Goal: Information Seeking & Learning: Learn about a topic

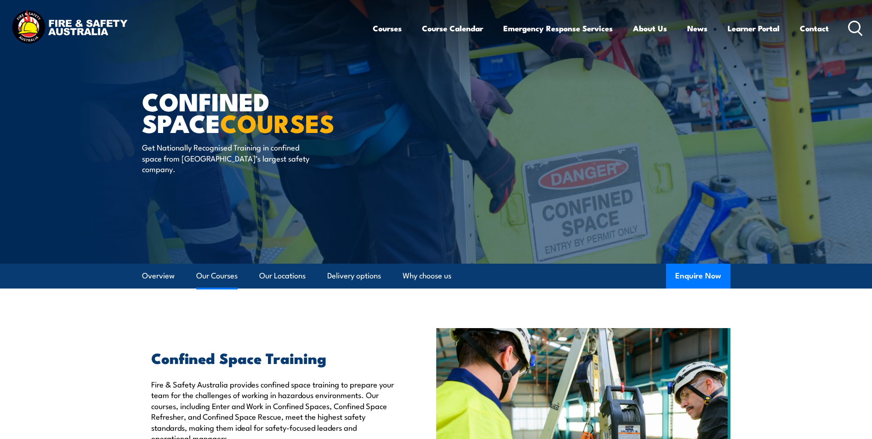
click at [216, 274] on link "Our Courses" at bounding box center [216, 275] width 41 height 24
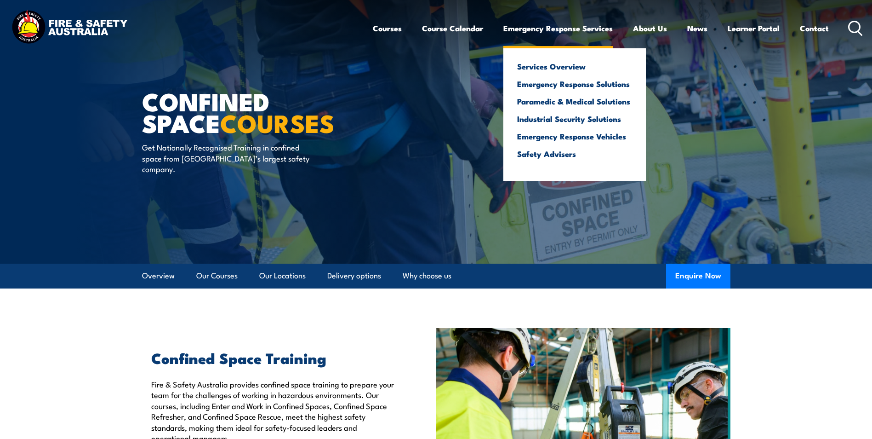
click at [546, 28] on link "Emergency Response Services" at bounding box center [558, 28] width 109 height 24
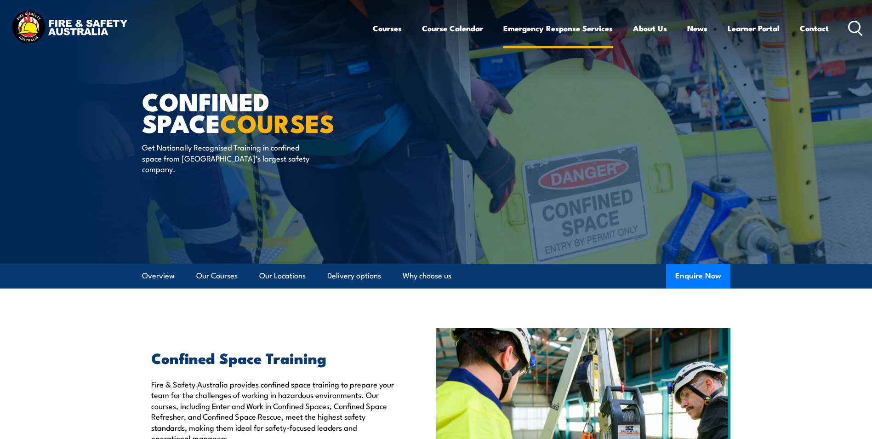
click at [546, 28] on link "Emergency Response Services" at bounding box center [558, 28] width 109 height 24
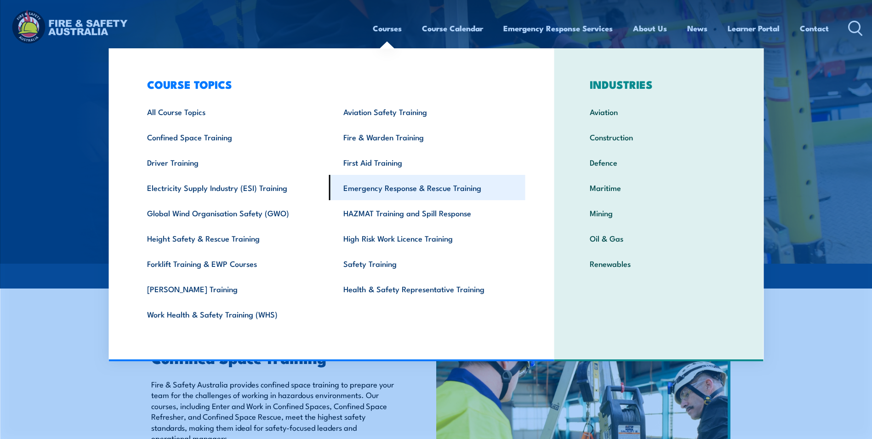
click at [386, 189] on link "Emergency Response & Rescue Training" at bounding box center [427, 187] width 196 height 25
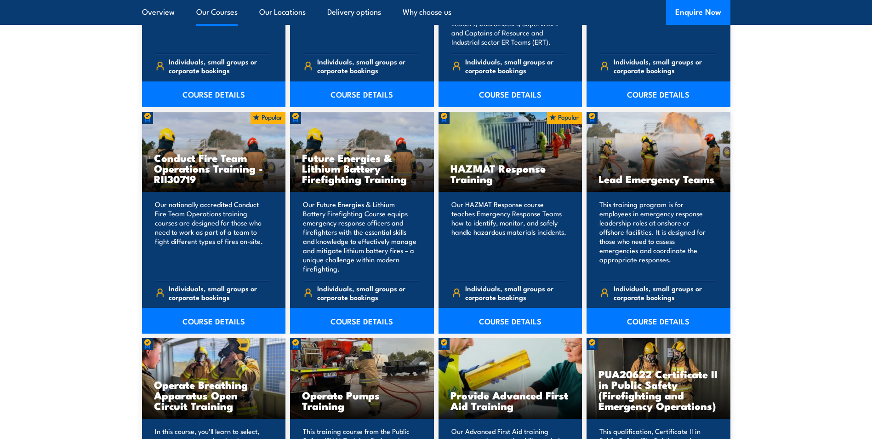
scroll to position [893, 0]
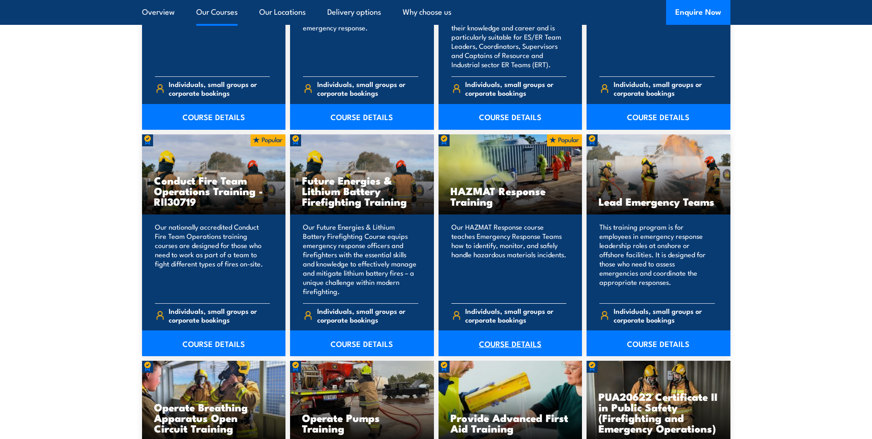
click at [498, 339] on link "COURSE DETAILS" at bounding box center [511, 343] width 144 height 26
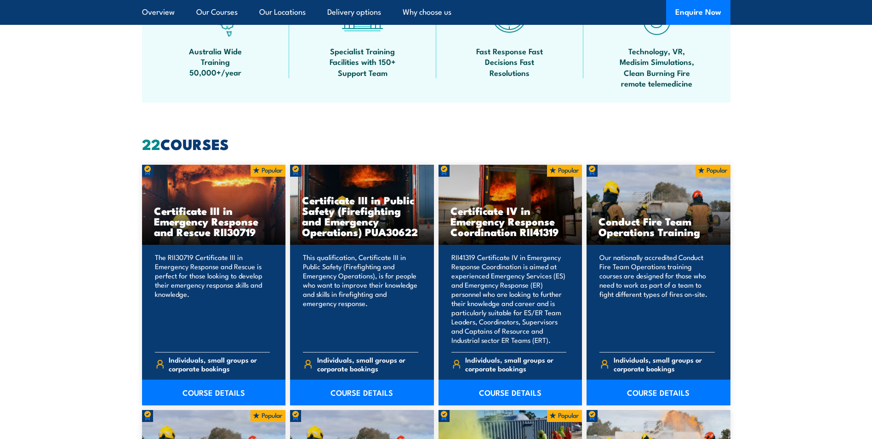
scroll to position [617, 0]
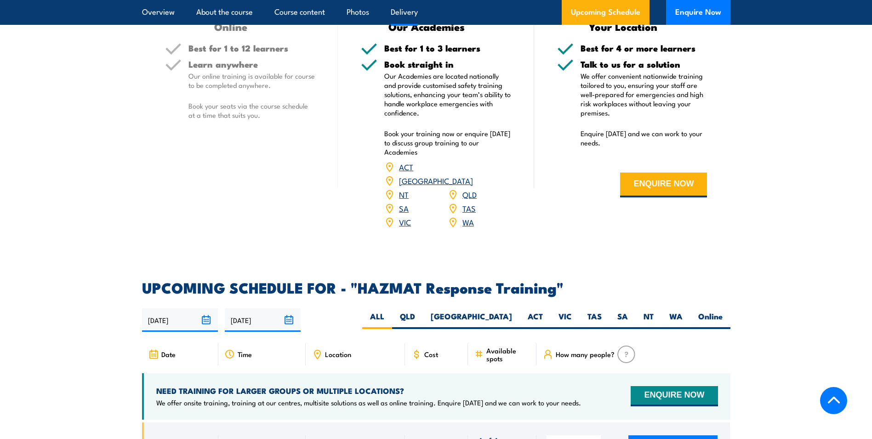
scroll to position [1196, 0]
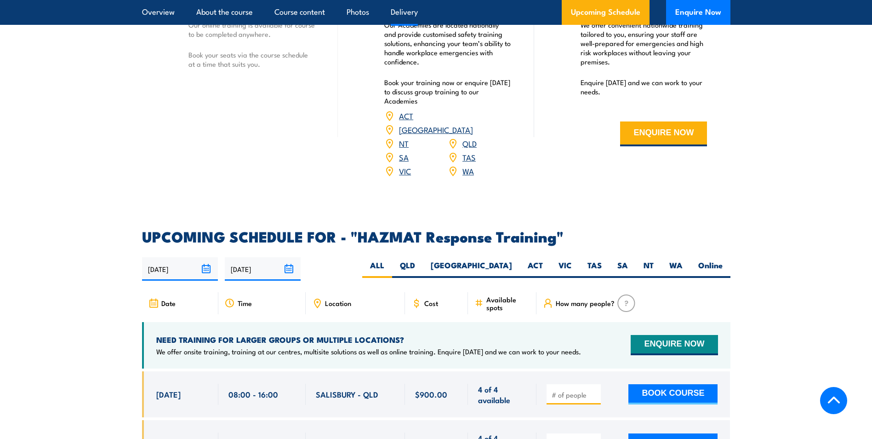
click at [463, 165] on link "WA" at bounding box center [468, 170] width 11 height 11
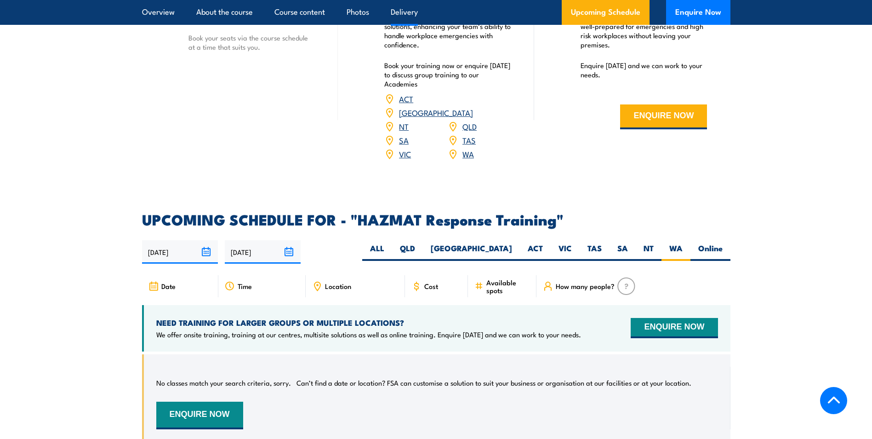
scroll to position [1227, 0]
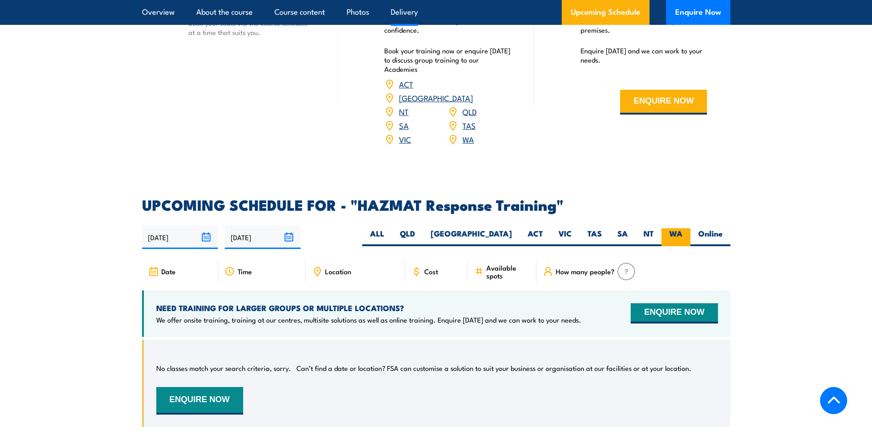
click at [672, 228] on label "WA" at bounding box center [676, 237] width 29 height 18
click at [683, 228] on input "WA" at bounding box center [686, 231] width 6 height 6
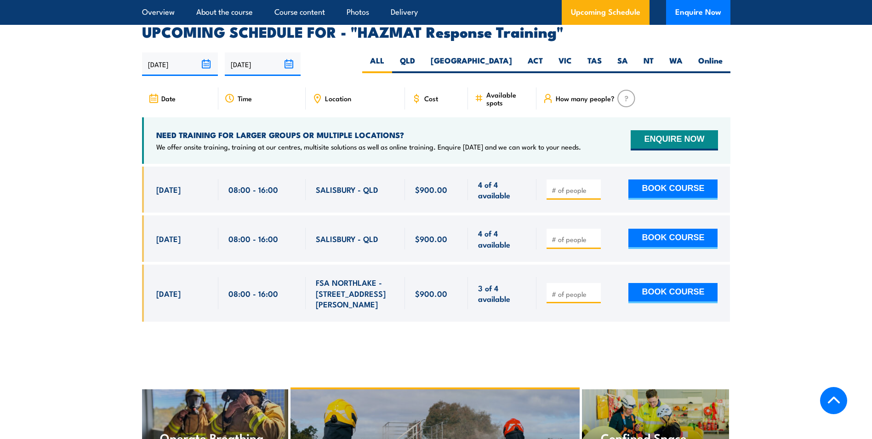
scroll to position [1425, 0]
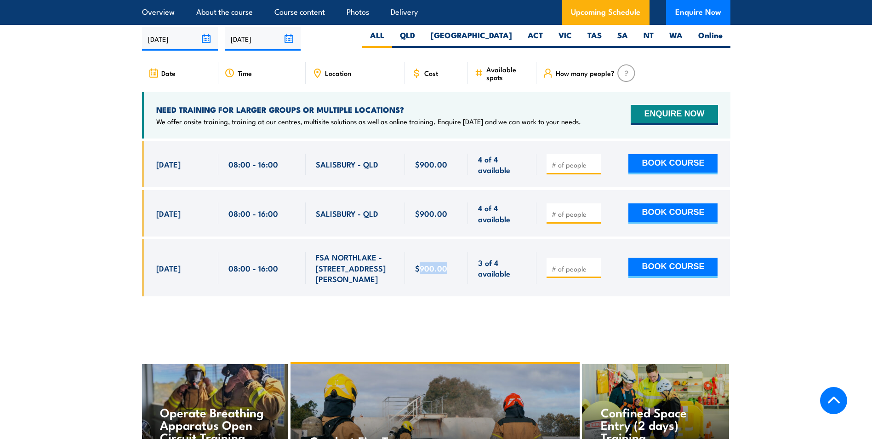
drag, startPoint x: 418, startPoint y: 248, endPoint x: 445, endPoint y: 252, distance: 27.4
click at [445, 263] on span "$900.00" at bounding box center [431, 268] width 32 height 11
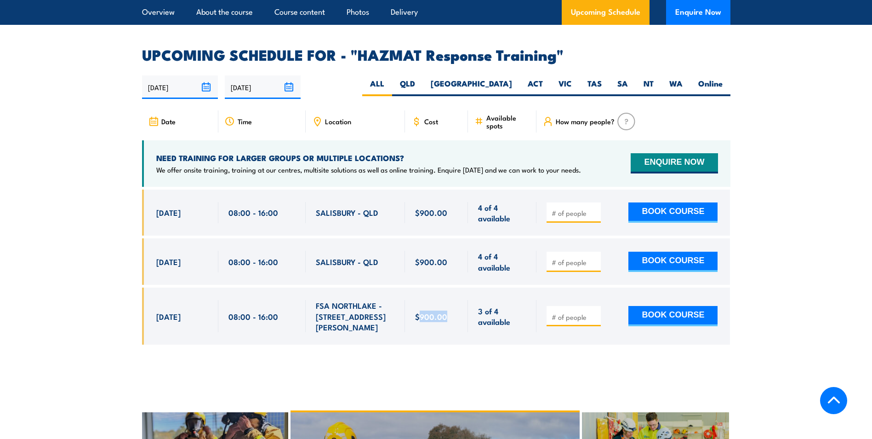
scroll to position [1379, 0]
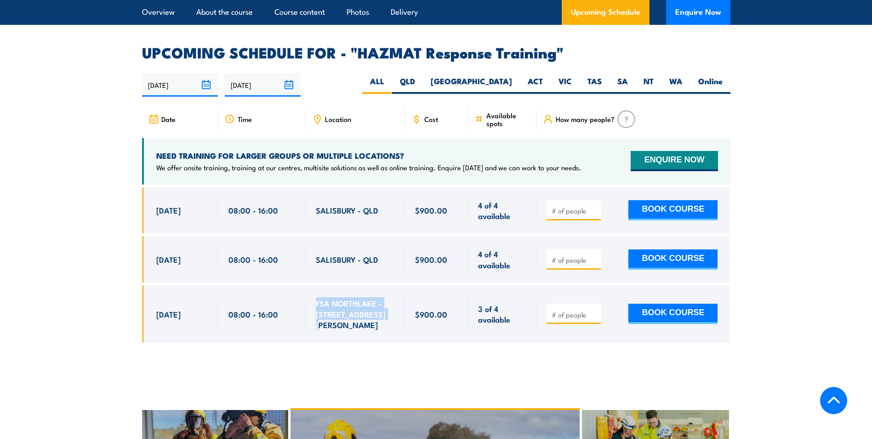
drag, startPoint x: 378, startPoint y: 304, endPoint x: 314, endPoint y: 289, distance: 65.8
click at [314, 289] on div "FSA NORTHLAKE - 128 Farrington Rd" at bounding box center [355, 313] width 99 height 57
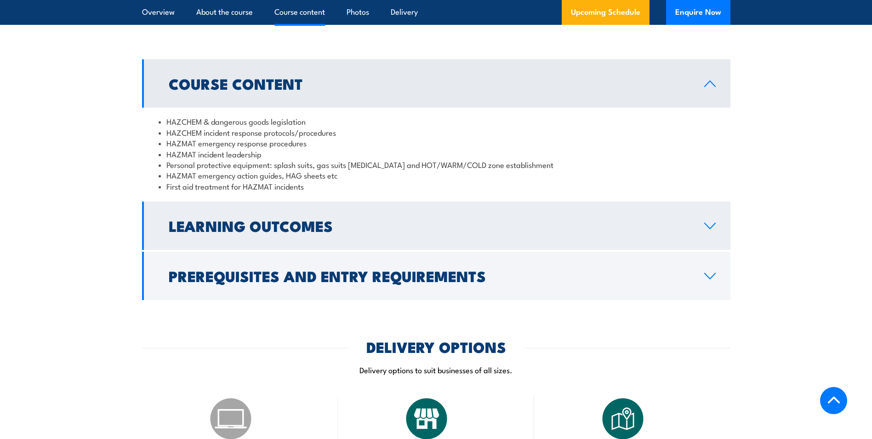
scroll to position [742, 0]
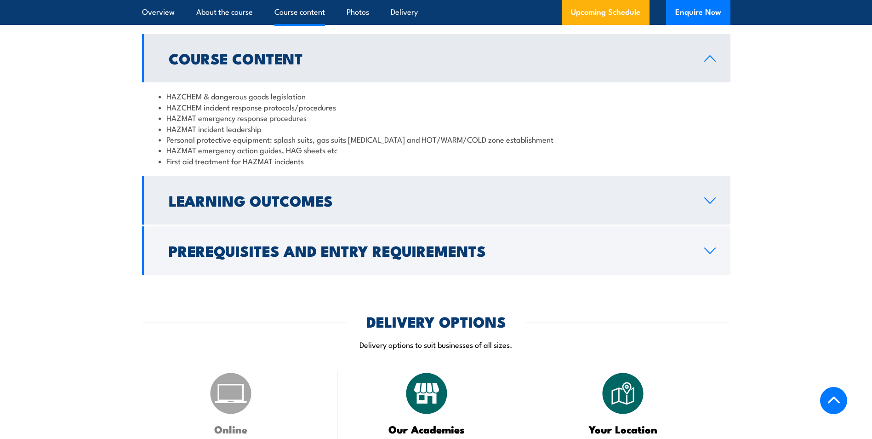
click at [713, 200] on icon at bounding box center [710, 201] width 11 height 6
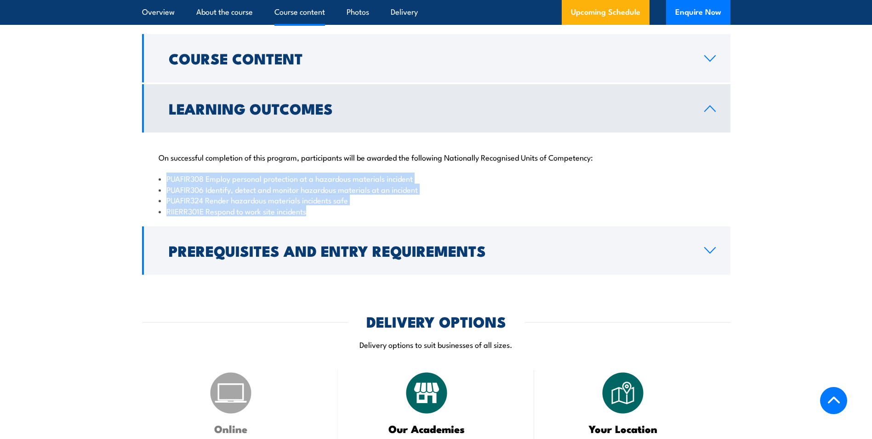
drag, startPoint x: 167, startPoint y: 177, endPoint x: 311, endPoint y: 212, distance: 148.7
click at [311, 212] on ul "PUAFIR308 Employ personal protection at a hazardous materials incident PUAFIR30…" at bounding box center [436, 194] width 555 height 43
drag, startPoint x: 311, startPoint y: 212, endPoint x: 288, endPoint y: 200, distance: 26.3
copy ul "PUAFIR308 Employ personal protection at a hazardous materials incident PUAFIR30…"
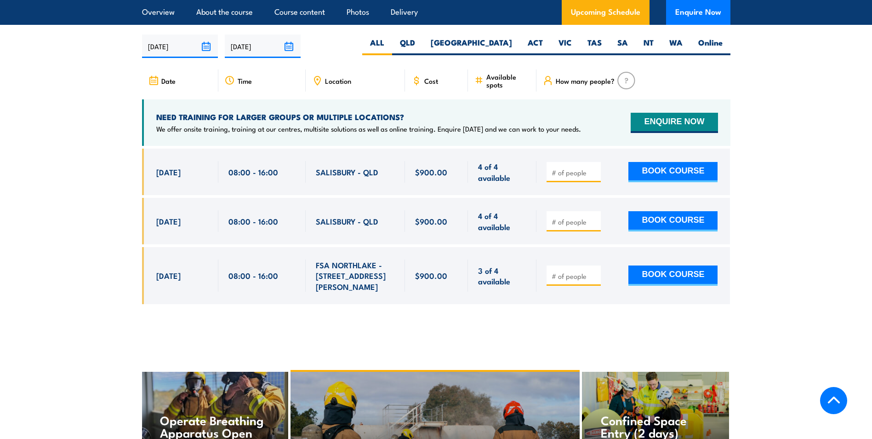
scroll to position [1432, 0]
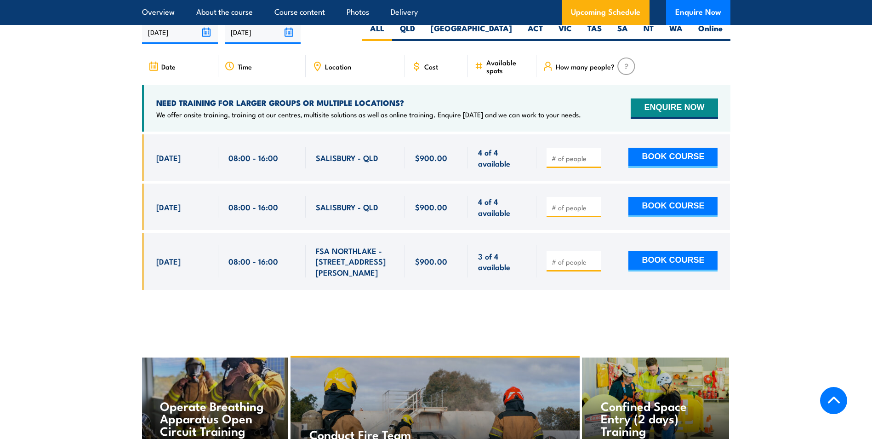
drag, startPoint x: 160, startPoint y: 244, endPoint x: 758, endPoint y: 243, distance: 597.3
click at [758, 243] on section "UPCOMING SCHEDULE FOR - "HAZMAT Response Training" 19/08/2025 15/02/2026" at bounding box center [436, 148] width 872 height 311
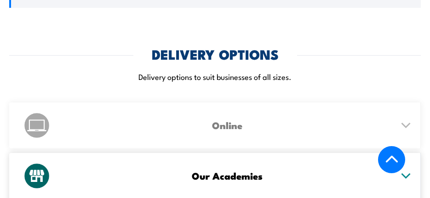
scroll to position [1277, 0]
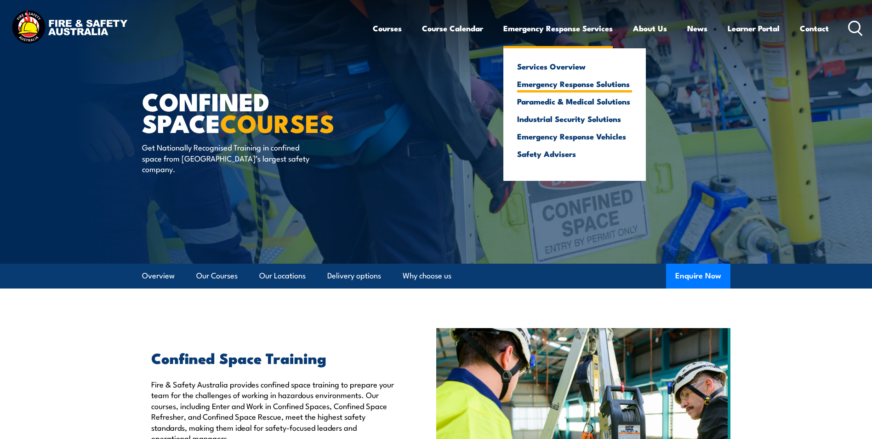
click at [549, 81] on link "Emergency Response Solutions" at bounding box center [574, 84] width 115 height 8
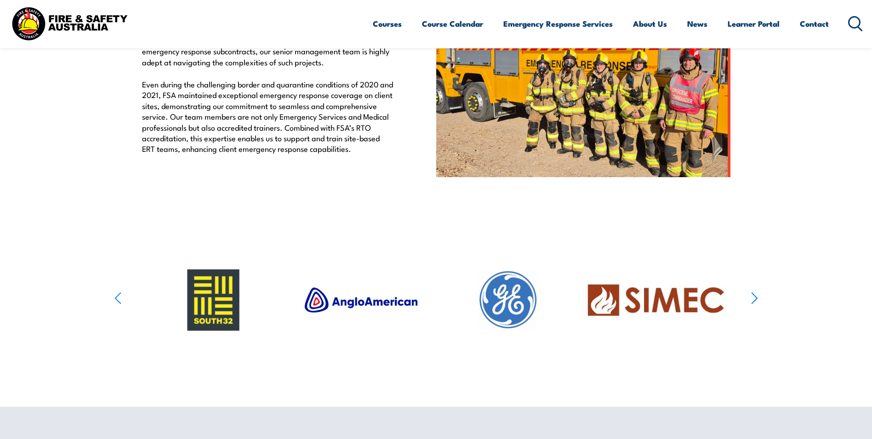
scroll to position [256, 0]
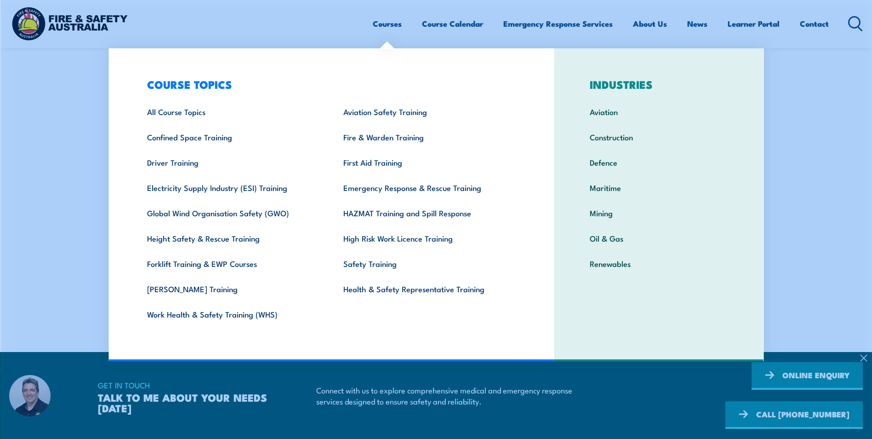
click at [393, 24] on link "Courses" at bounding box center [387, 23] width 29 height 24
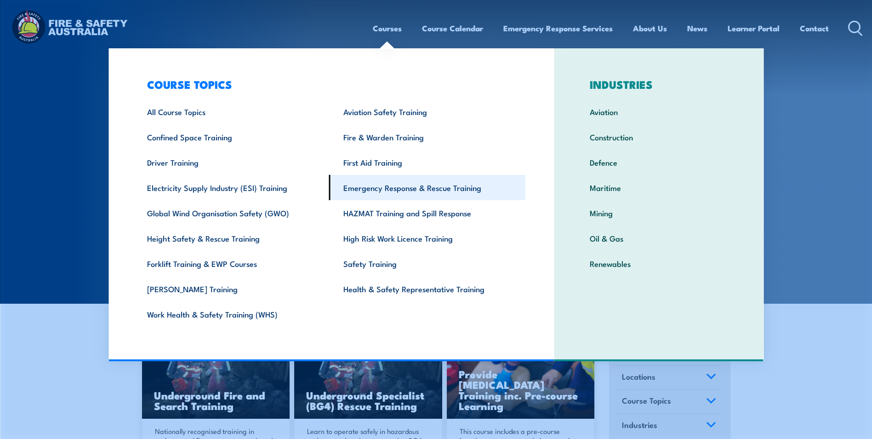
click at [378, 188] on link "Emergency Response & Rescue Training" at bounding box center [427, 187] width 196 height 25
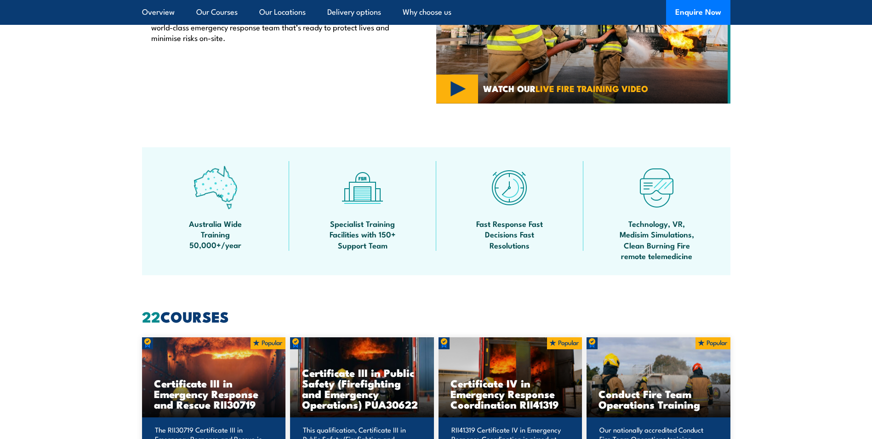
scroll to position [736, 0]
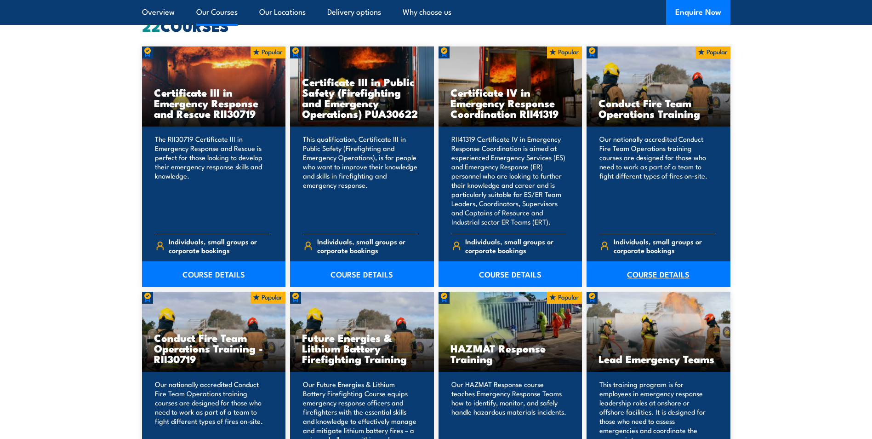
click at [643, 272] on link "COURSE DETAILS" at bounding box center [659, 274] width 144 height 26
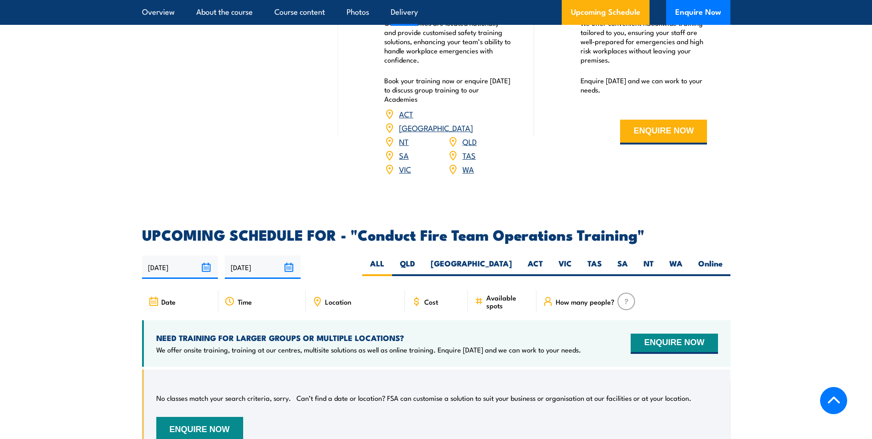
scroll to position [1242, 0]
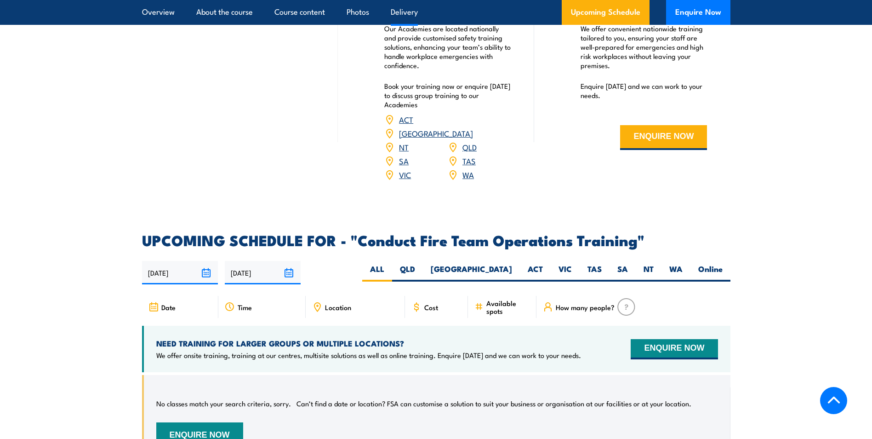
click at [464, 170] on link "WA" at bounding box center [468, 174] width 11 height 11
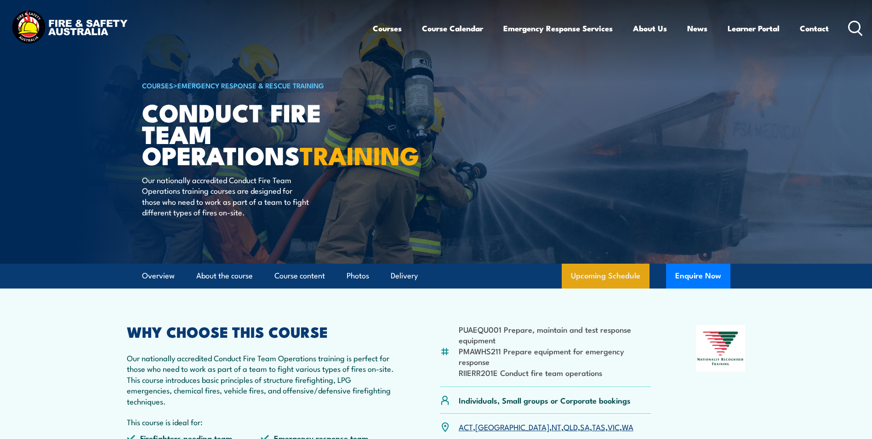
click at [590, 286] on link "Upcoming Schedule" at bounding box center [606, 275] width 88 height 25
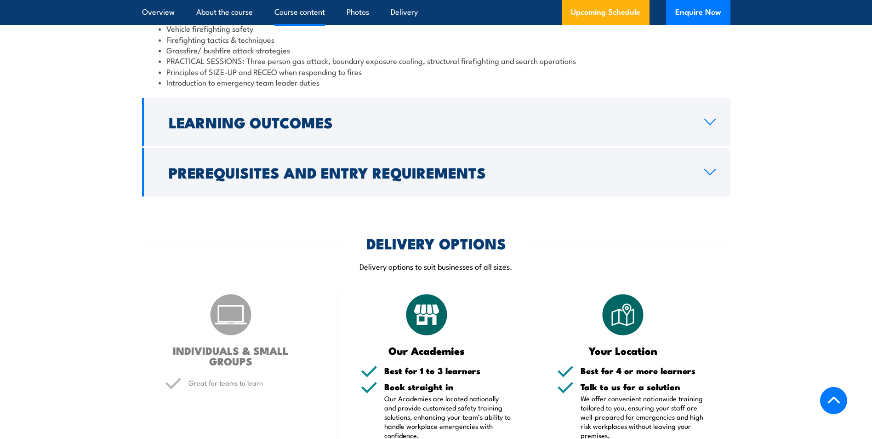
scroll to position [874, 0]
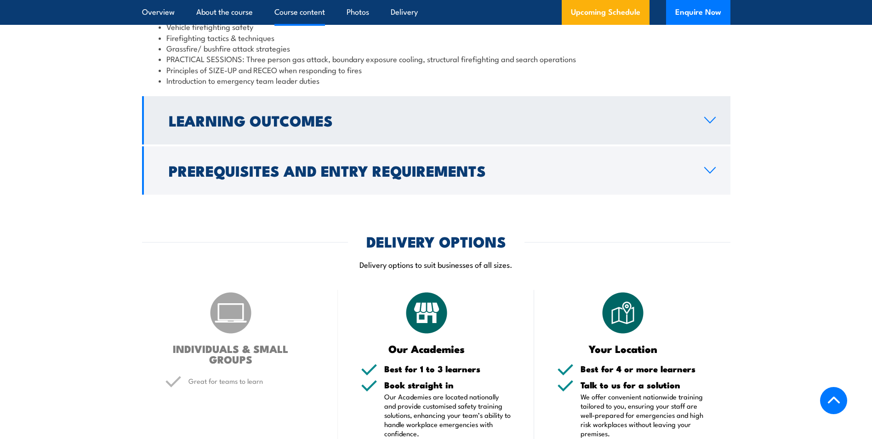
click at [704, 129] on link "Learning Outcomes" at bounding box center [436, 120] width 589 height 48
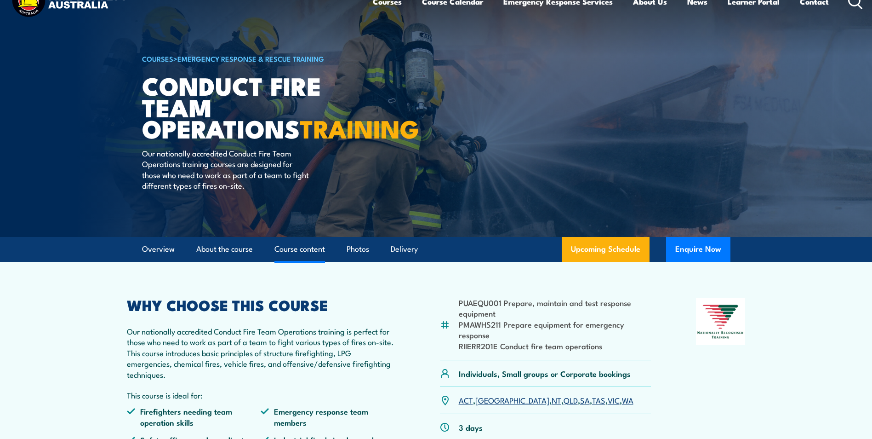
scroll to position [0, 0]
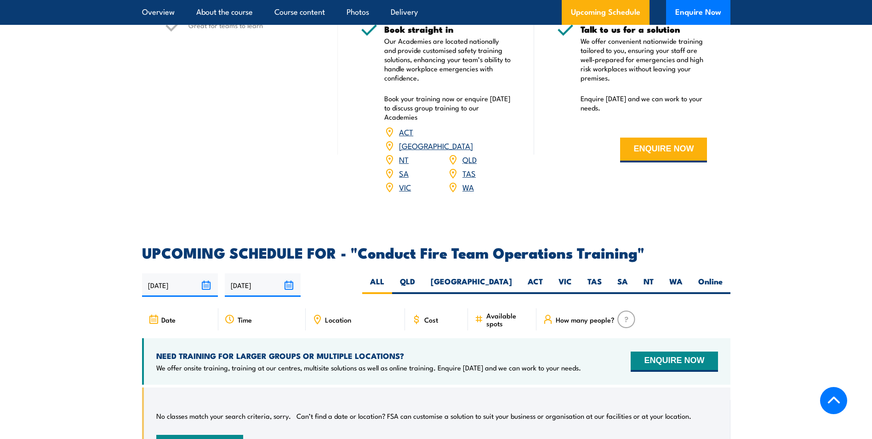
scroll to position [1242, 0]
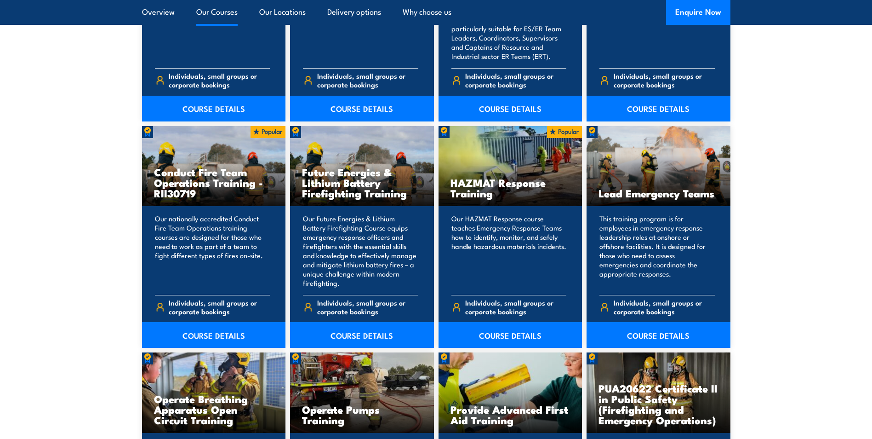
scroll to position [920, 0]
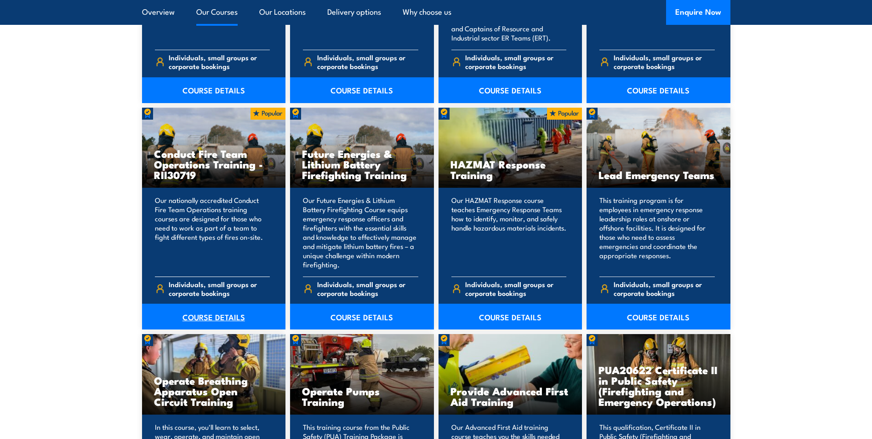
click at [207, 317] on link "COURSE DETAILS" at bounding box center [214, 316] width 144 height 26
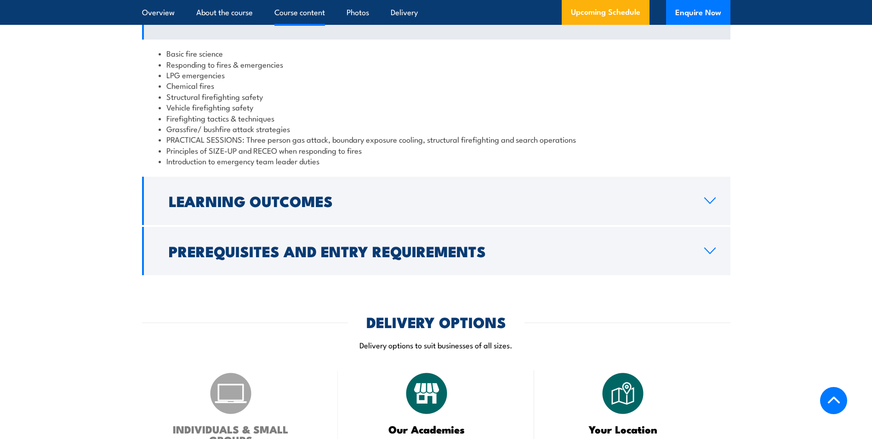
scroll to position [782, 0]
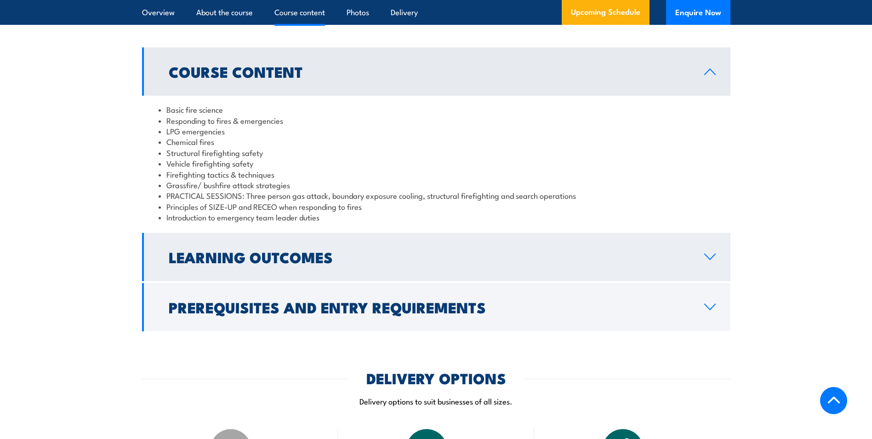
click at [708, 281] on link "Learning Outcomes" at bounding box center [436, 257] width 589 height 48
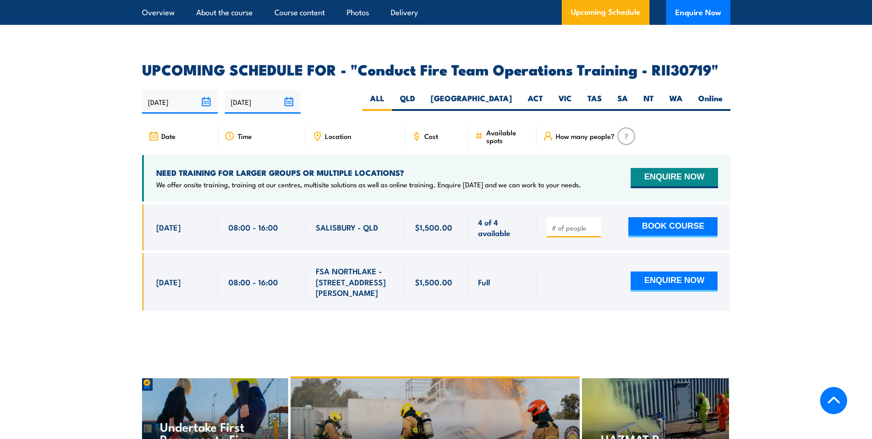
scroll to position [1425, 0]
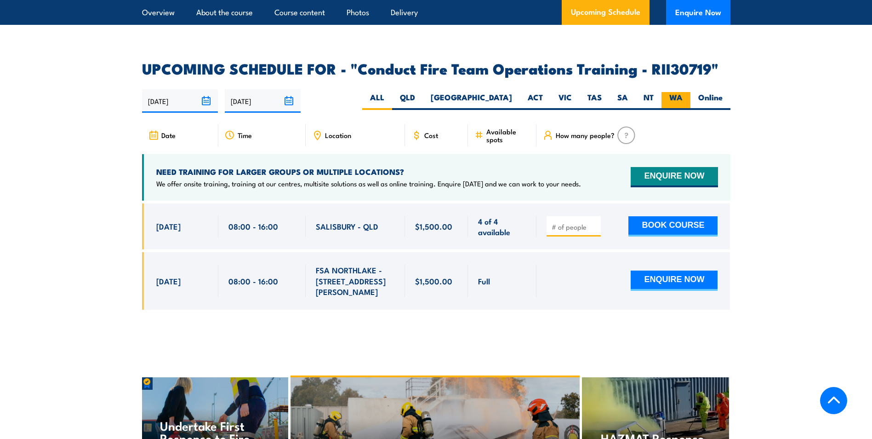
click at [675, 105] on label "WA" at bounding box center [676, 101] width 29 height 18
click at [683, 98] on input "WA" at bounding box center [686, 95] width 6 height 6
radio input "true"
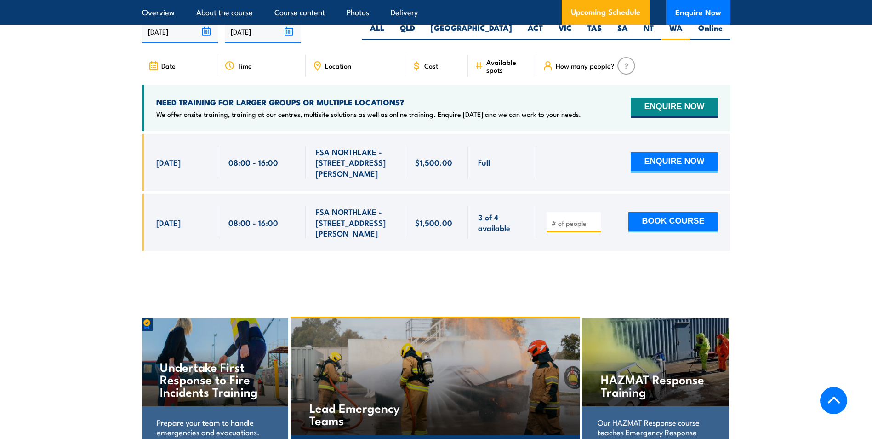
drag, startPoint x: 156, startPoint y: 212, endPoint x: 202, endPoint y: 216, distance: 45.6
click at [202, 216] on div "[DATE]" at bounding box center [182, 222] width 52 height 32
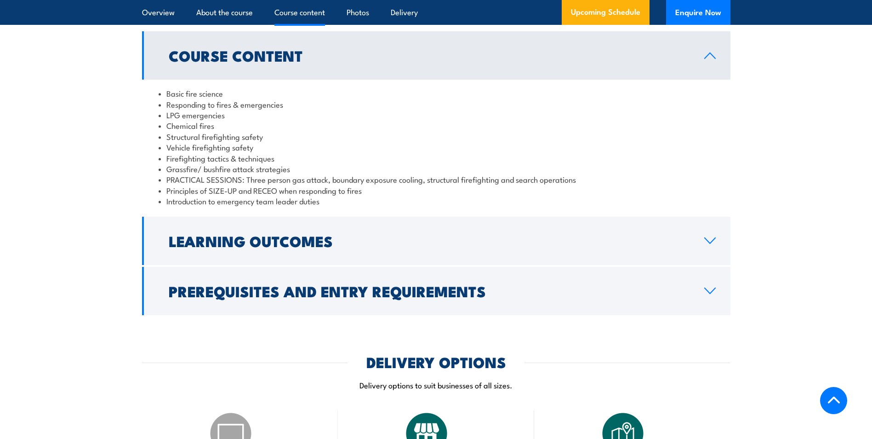
scroll to position [920, 0]
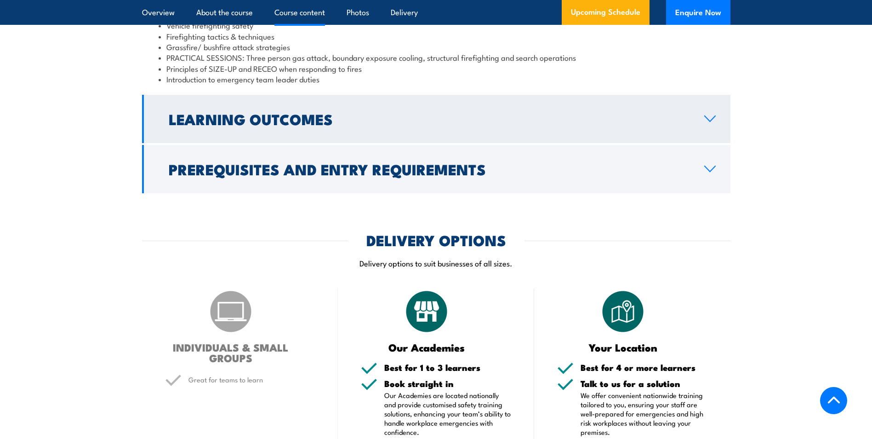
click at [706, 122] on icon at bounding box center [710, 118] width 12 height 7
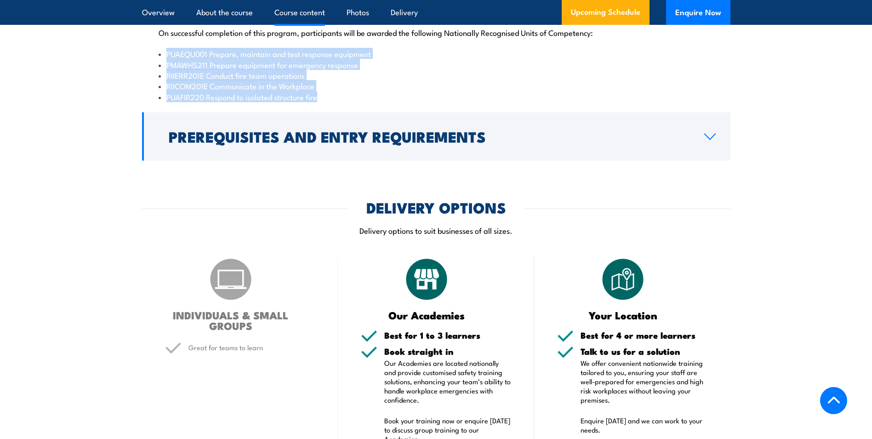
drag, startPoint x: 166, startPoint y: 74, endPoint x: 320, endPoint y: 115, distance: 158.4
click at [320, 102] on ul "PUAEQU001 Prepare, maintain and test response equipment PMAWHS211 Prepare equip…" at bounding box center [436, 75] width 555 height 54
drag, startPoint x: 320, startPoint y: 115, endPoint x: 235, endPoint y: 108, distance: 84.9
copy ul "PUAEQU001 Prepare, maintain and test response equipment PMAWHS211 Prepare equip…"
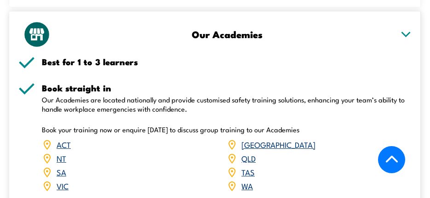
scroll to position [1433, 0]
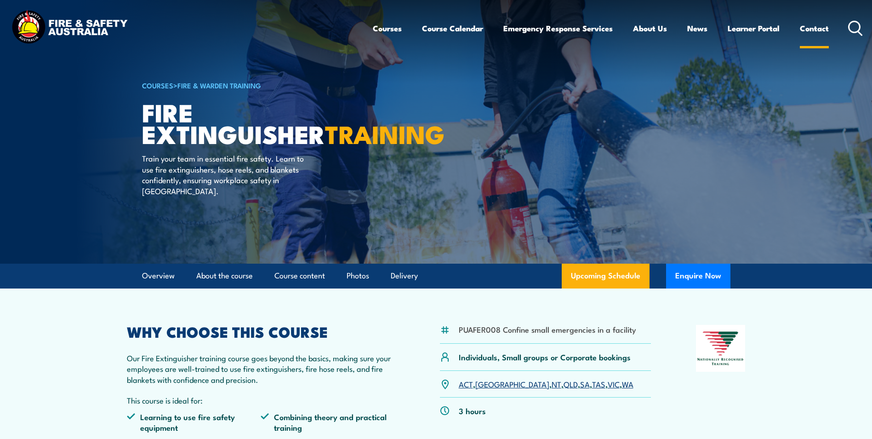
click at [806, 27] on link "Contact" at bounding box center [814, 28] width 29 height 24
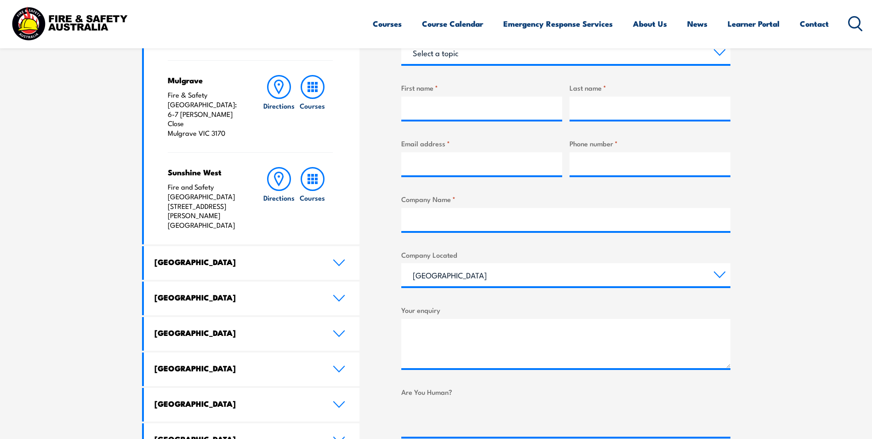
scroll to position [368, 0]
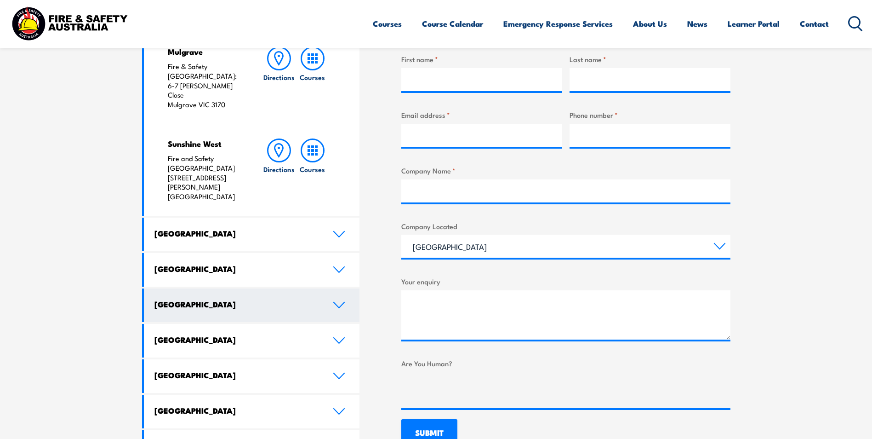
click at [342, 301] on icon at bounding box center [339, 304] width 12 height 7
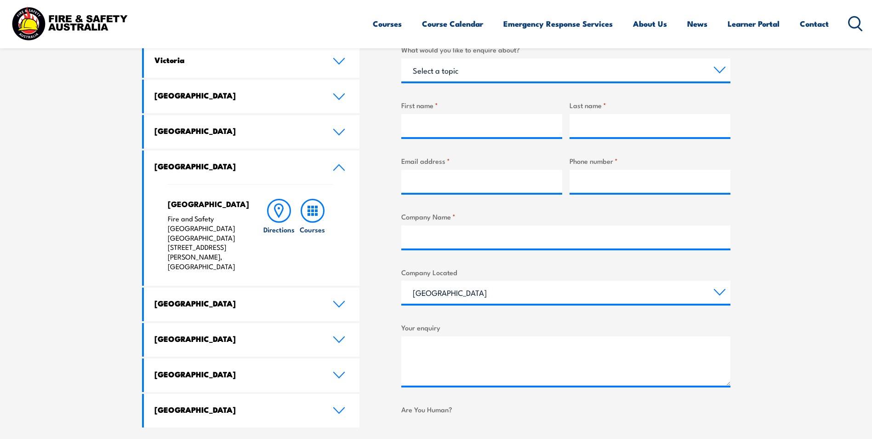
scroll to position [276, 0]
